Goal: Find specific page/section: Find specific page/section

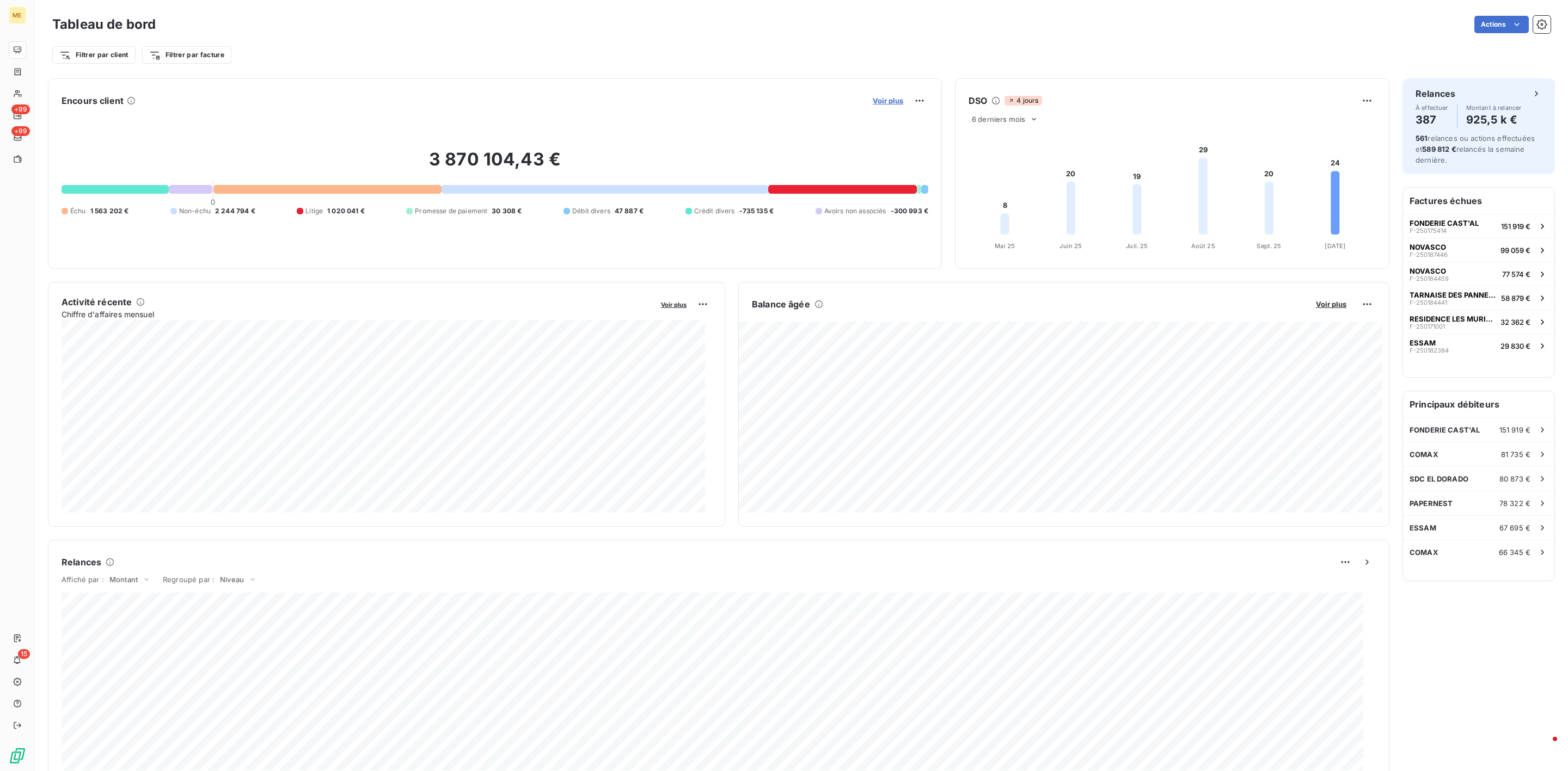
click at [874, 101] on span "Voir plus" at bounding box center [888, 100] width 30 height 9
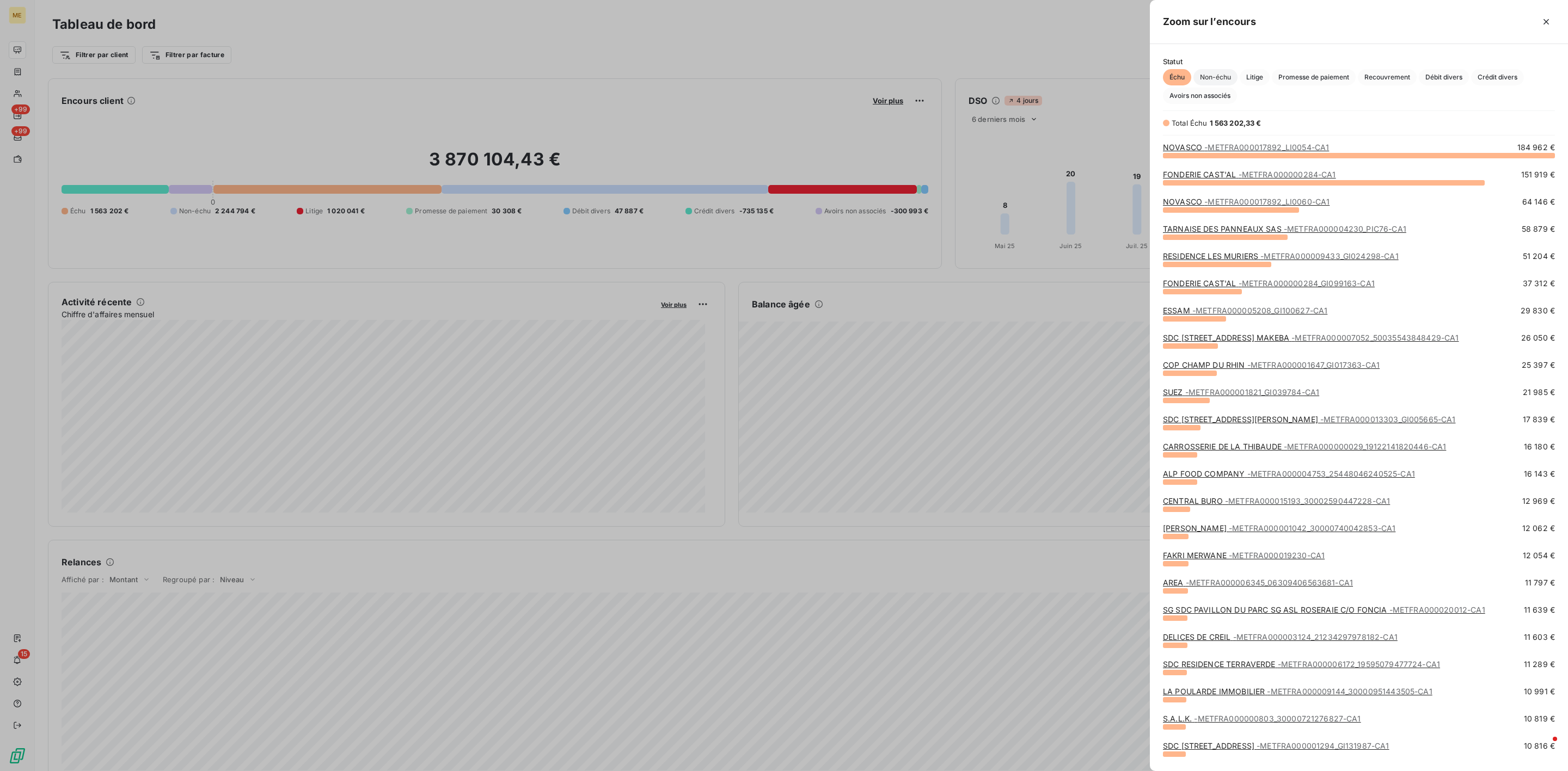
scroll to position [603, 405]
click at [1292, 72] on span "Promesse de paiement" at bounding box center [1314, 77] width 84 height 16
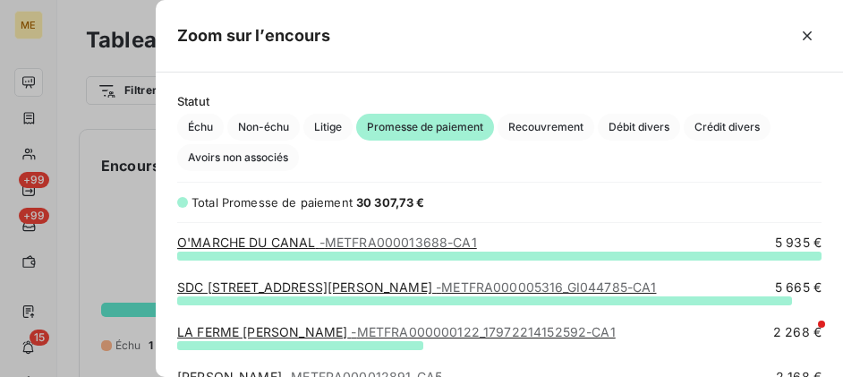
scroll to position [20, 21]
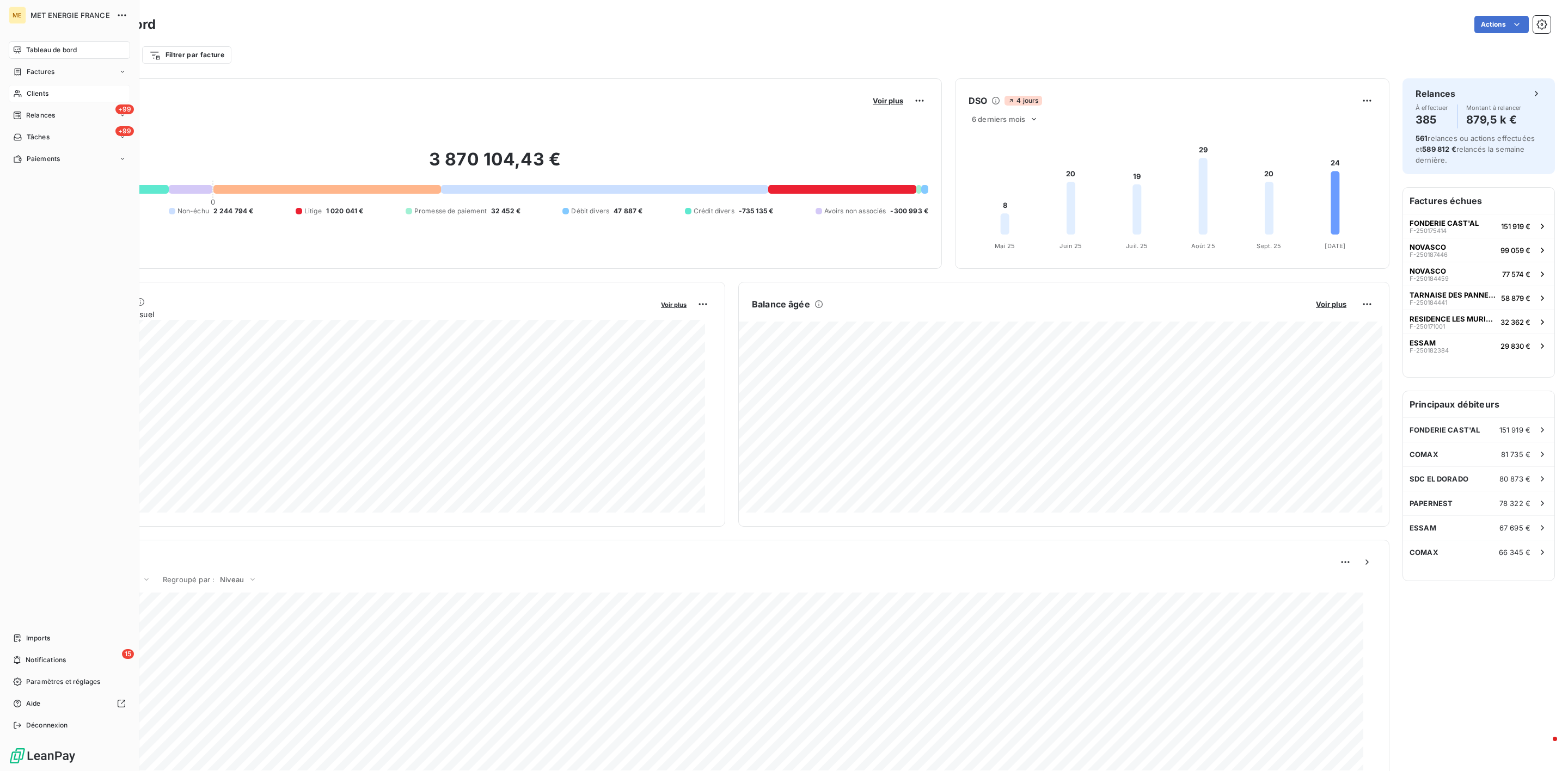
click at [33, 92] on span "Clients" at bounding box center [38, 94] width 22 height 10
